Goal: Check status: Check status

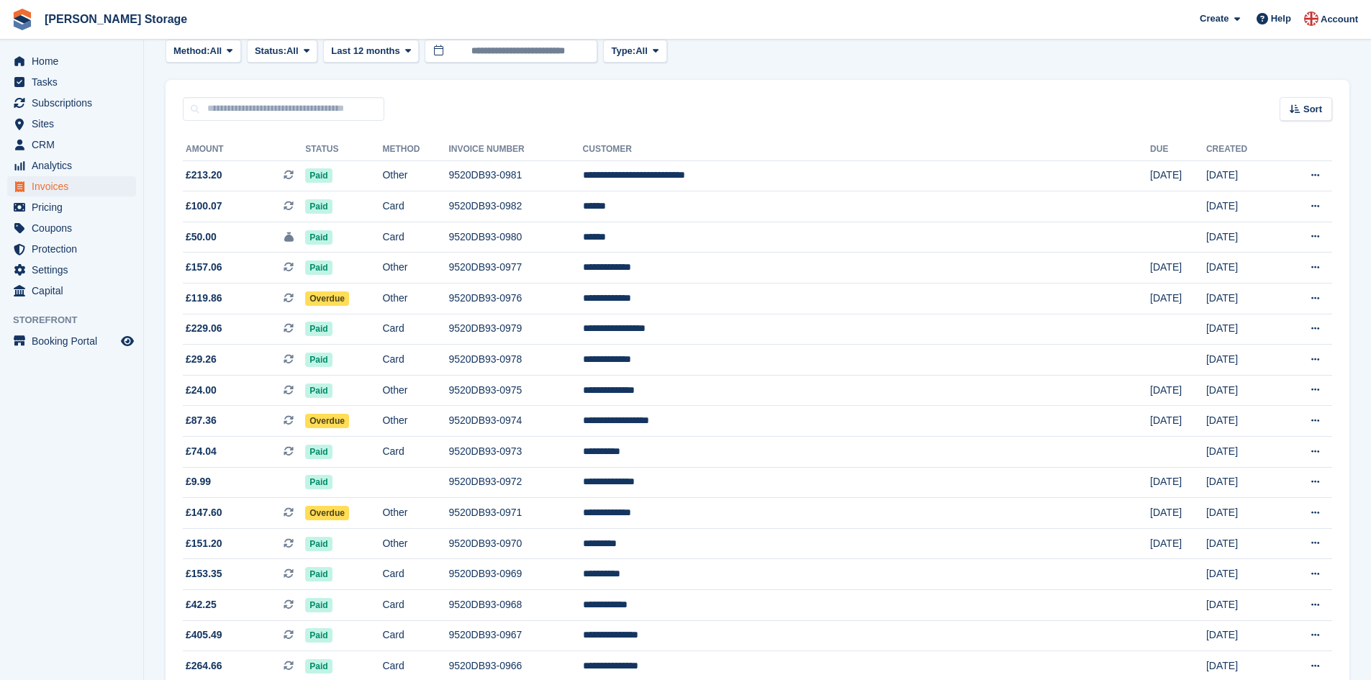
scroll to position [90, 0]
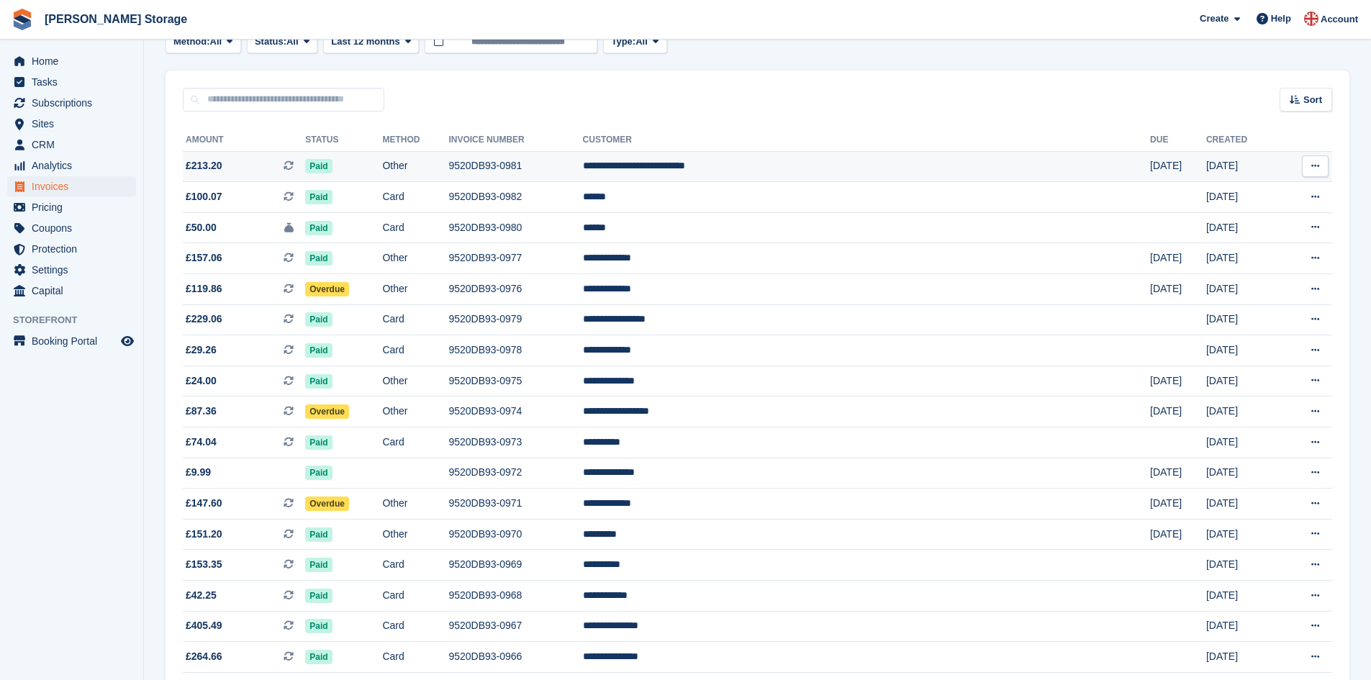
click at [582, 168] on td "9520DB93-0981" at bounding box center [515, 166] width 134 height 31
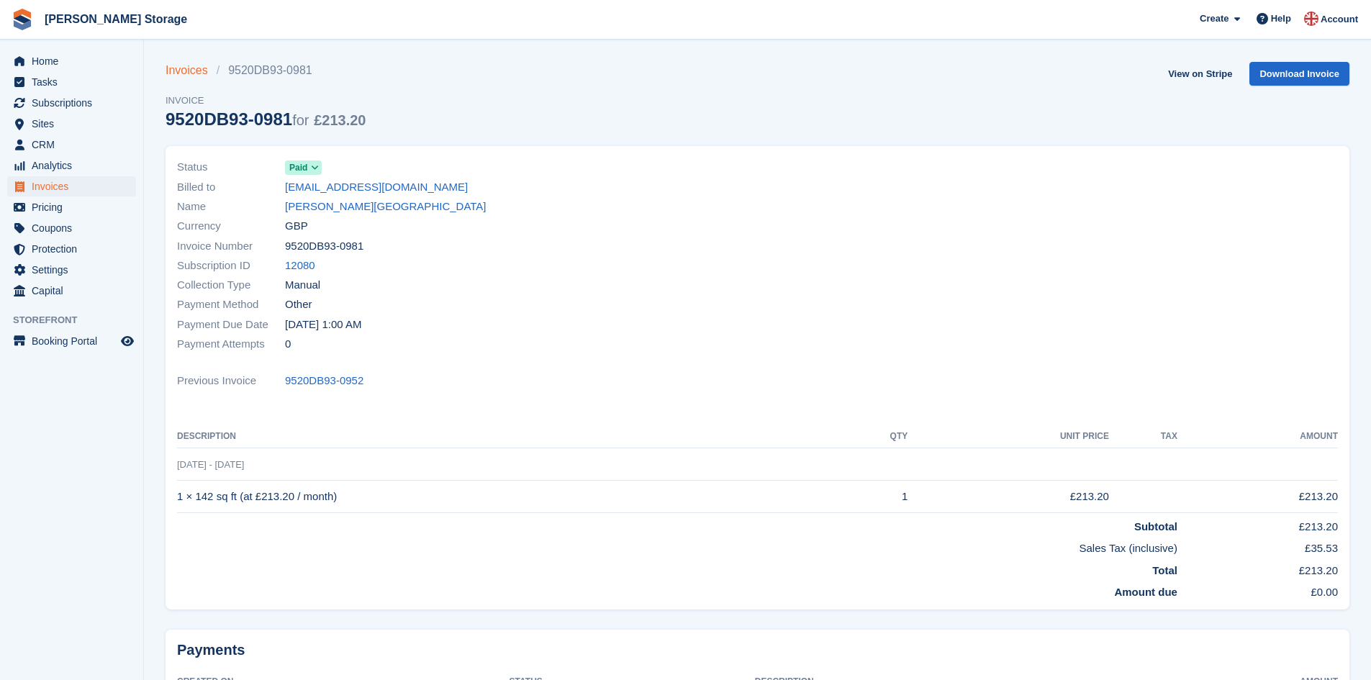
click at [195, 68] on link "Invoices" at bounding box center [191, 70] width 51 height 17
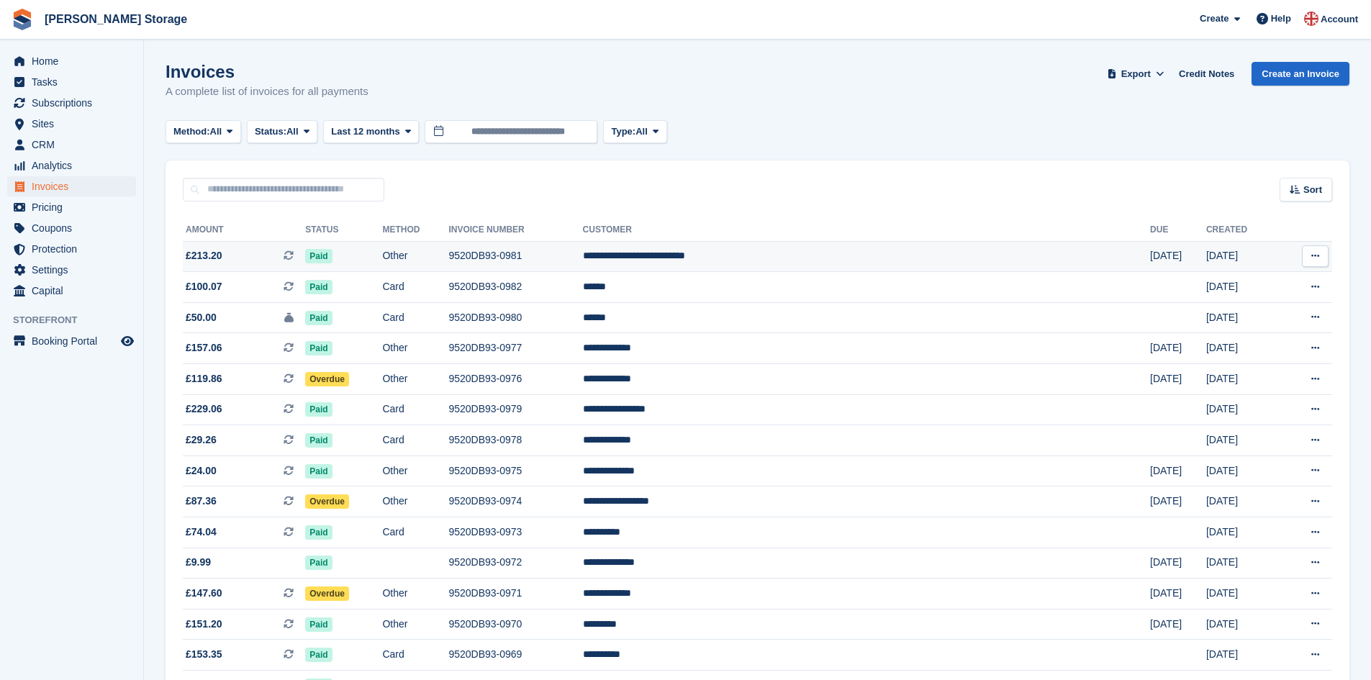
click at [582, 261] on td "9520DB93-0981" at bounding box center [515, 256] width 134 height 31
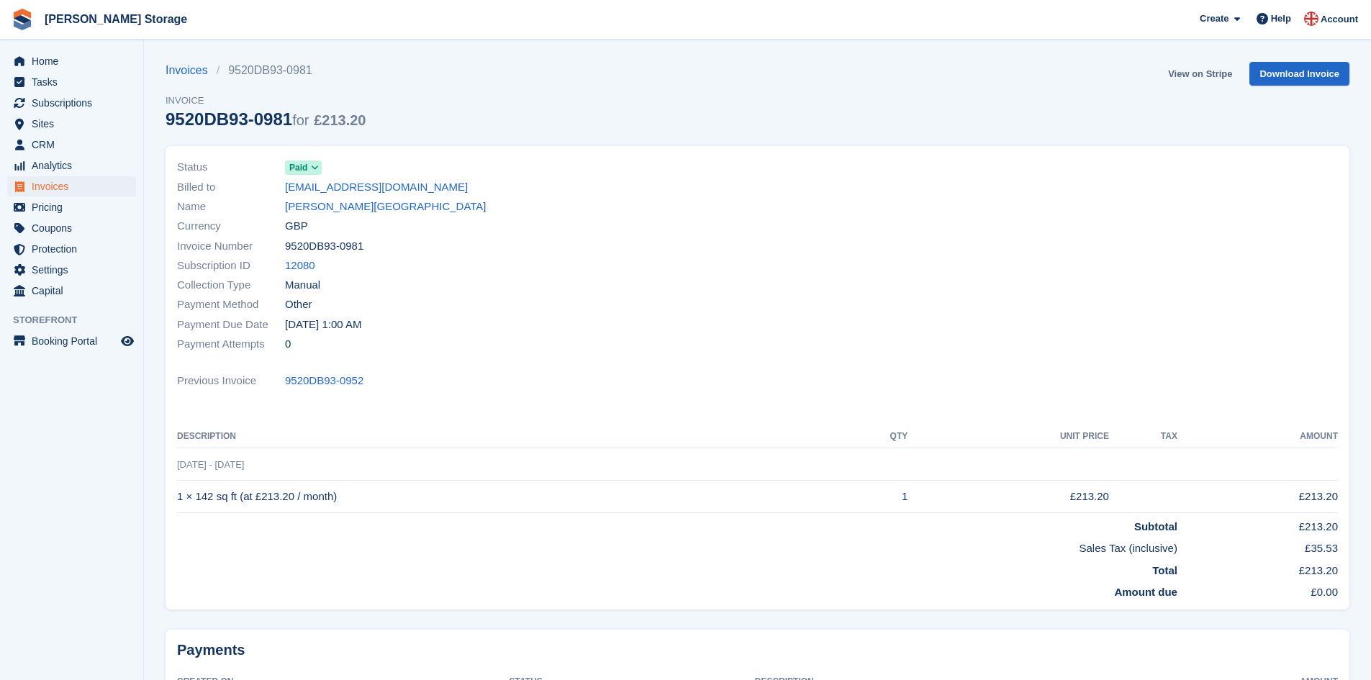
click at [1196, 77] on link "View on Stripe" at bounding box center [1201, 74] width 76 height 24
